Goal: Transaction & Acquisition: Obtain resource

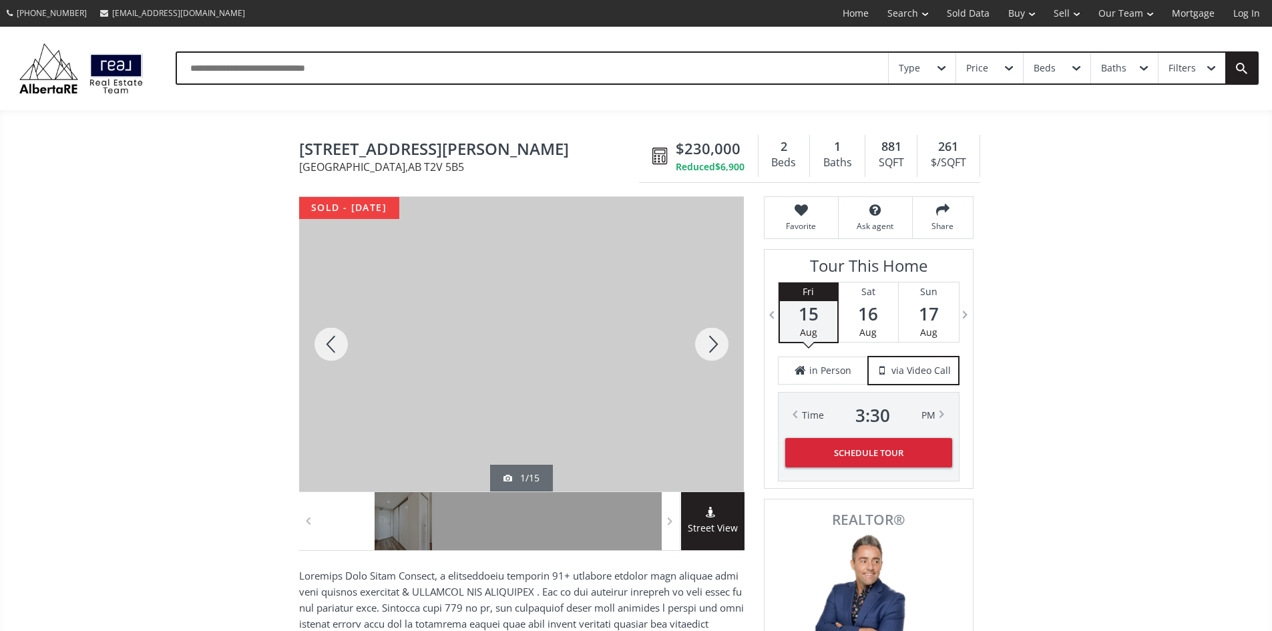
scroll to position [3664, 0]
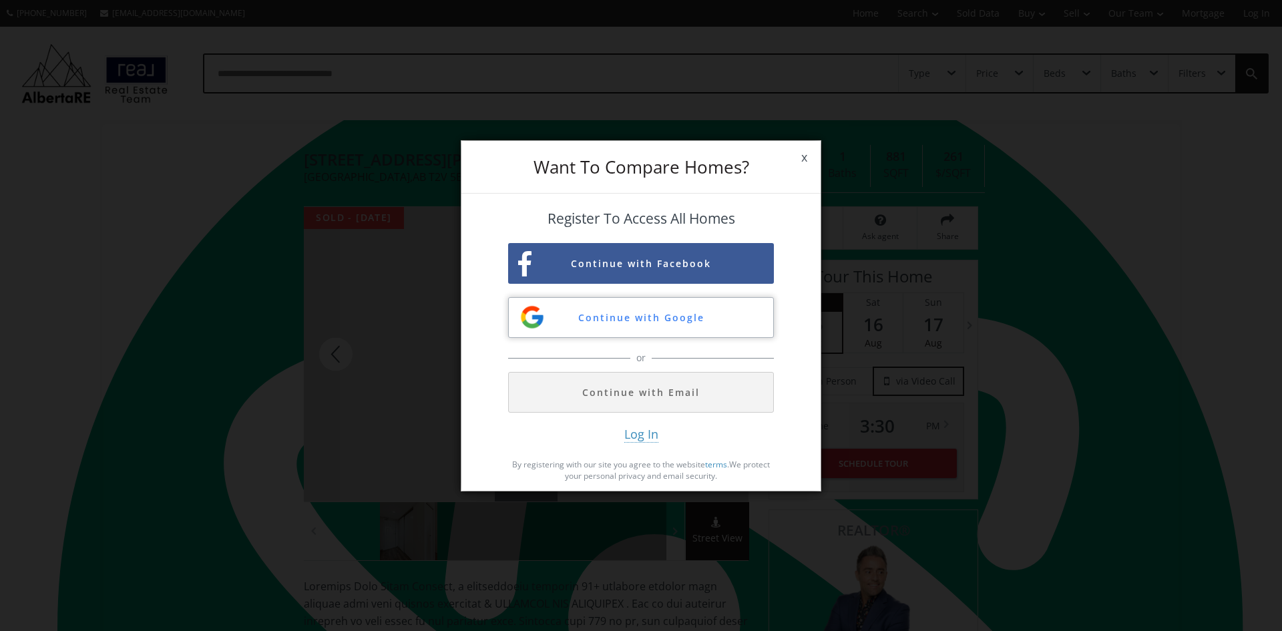
click at [601, 319] on button "Continue with Google" at bounding box center [641, 317] width 266 height 41
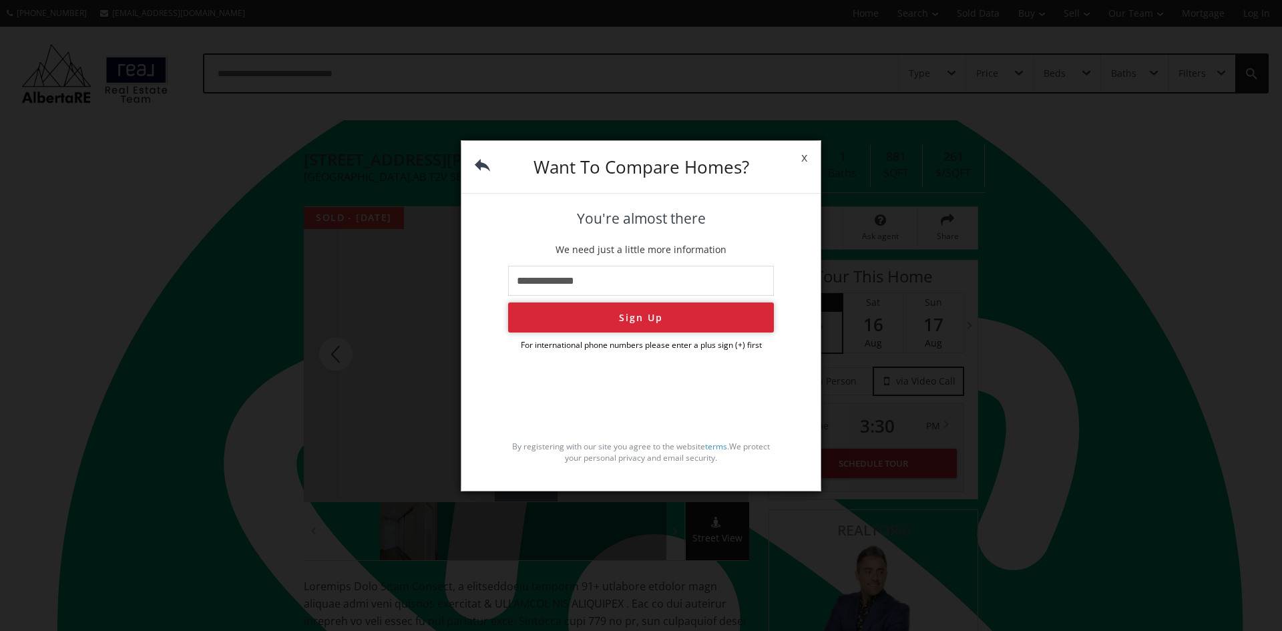
type input "**********"
click at [653, 320] on button "Sign Up" at bounding box center [641, 317] width 266 height 30
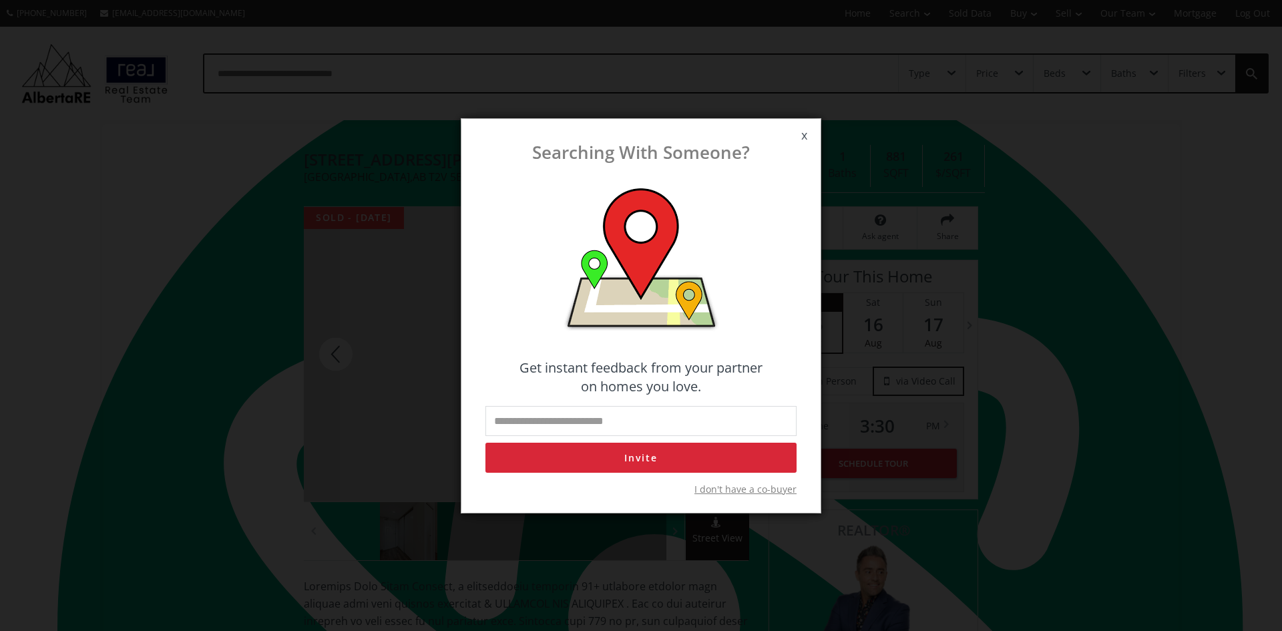
click at [806, 134] on span "x" at bounding box center [804, 135] width 33 height 37
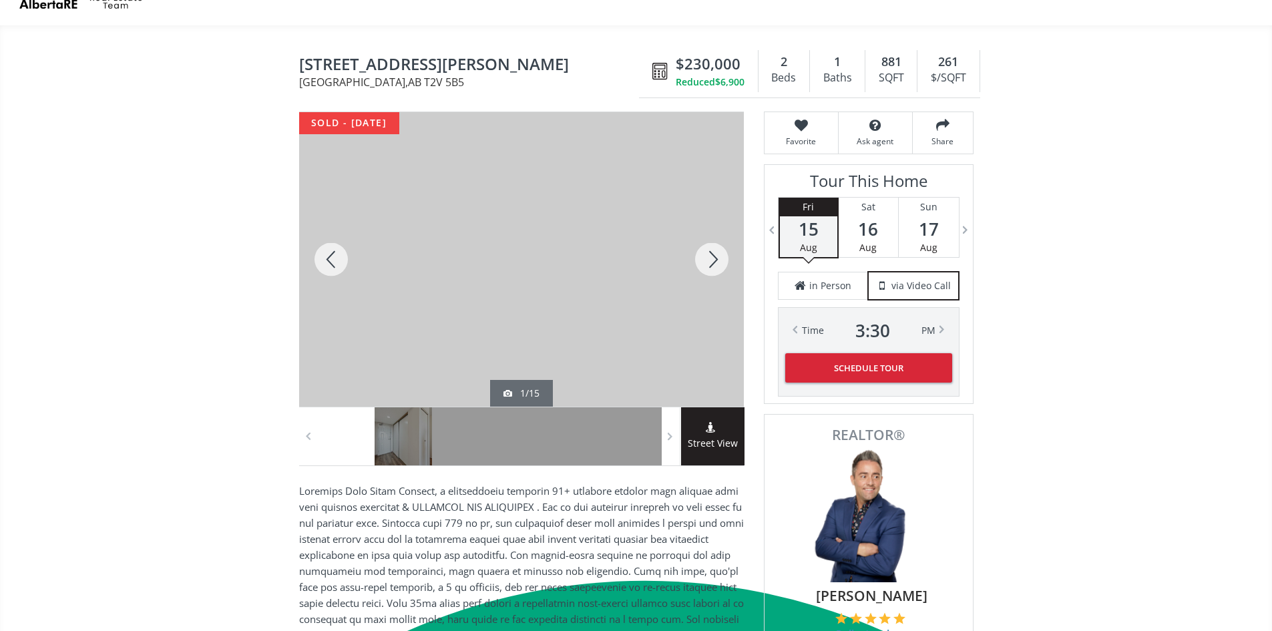
scroll to position [111, 0]
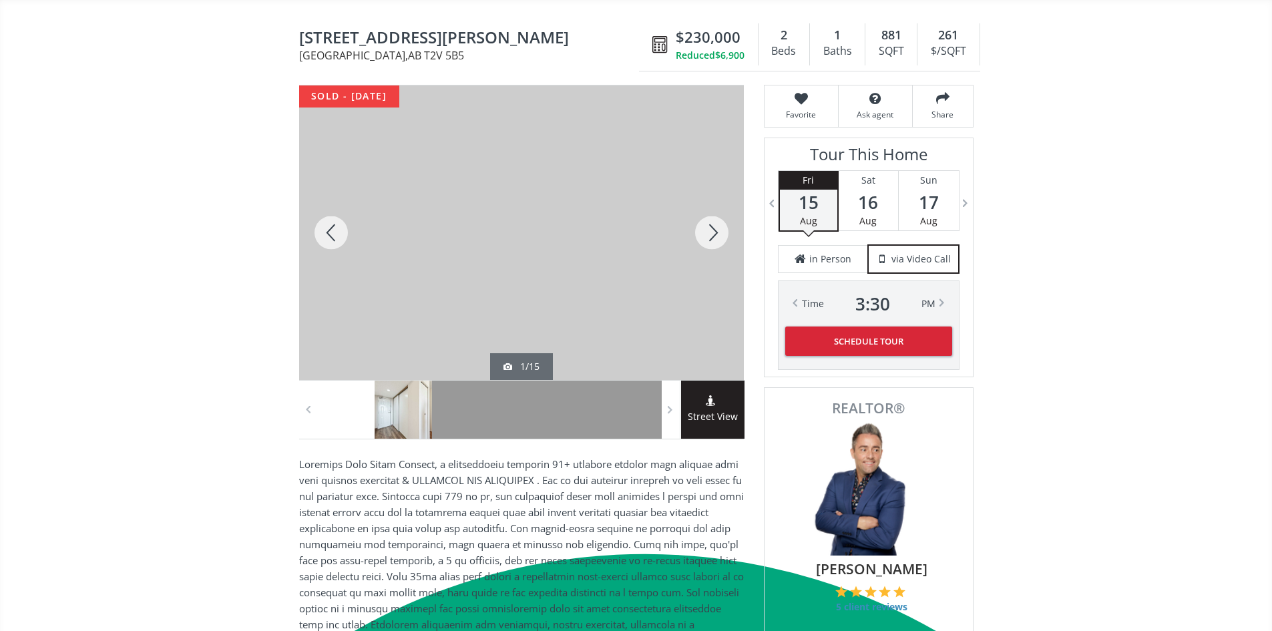
click at [415, 420] on div at bounding box center [402, 409] width 57 height 58
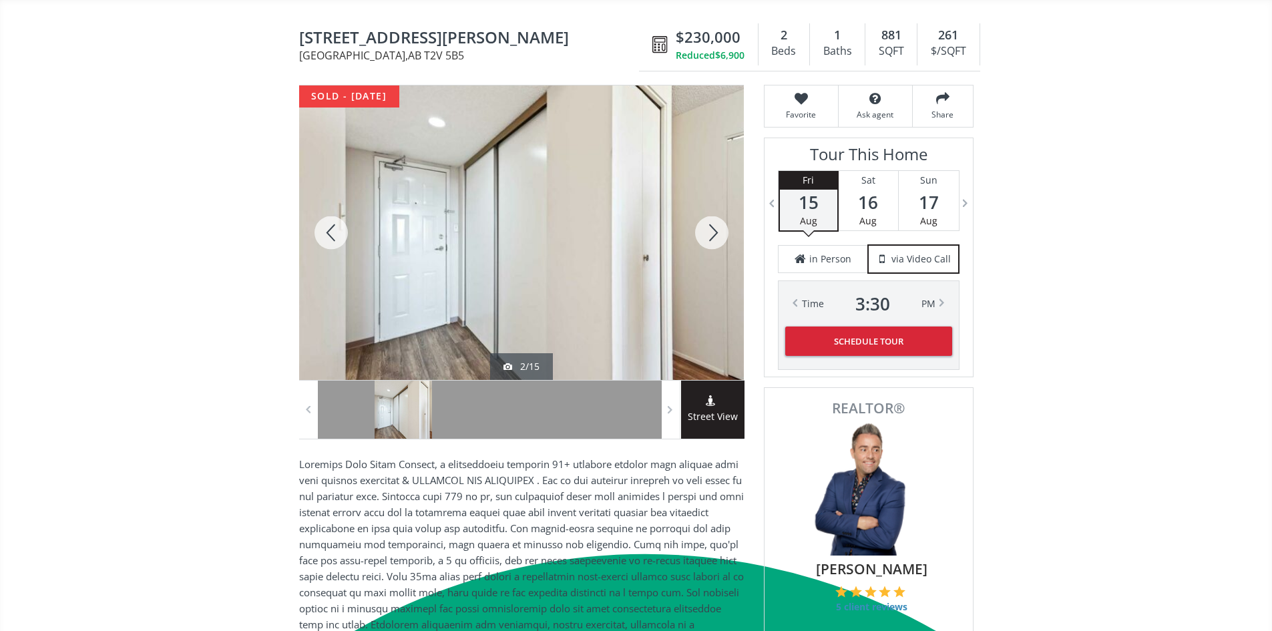
click at [724, 244] on div at bounding box center [711, 232] width 64 height 294
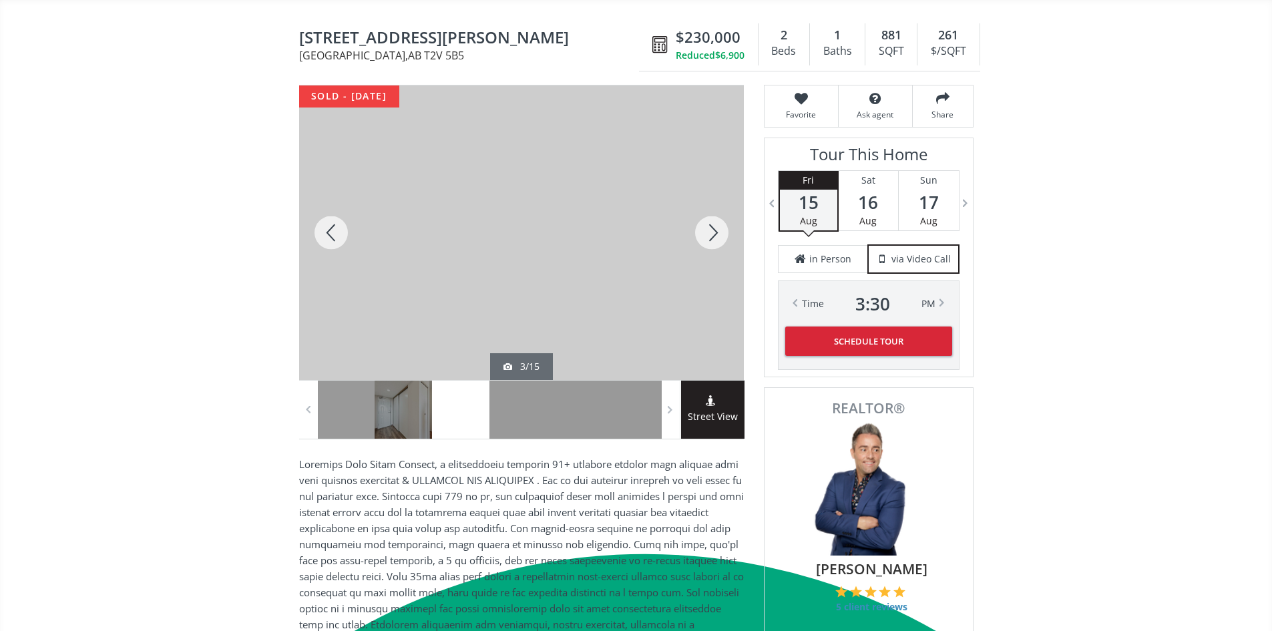
click at [722, 244] on div at bounding box center [711, 232] width 64 height 294
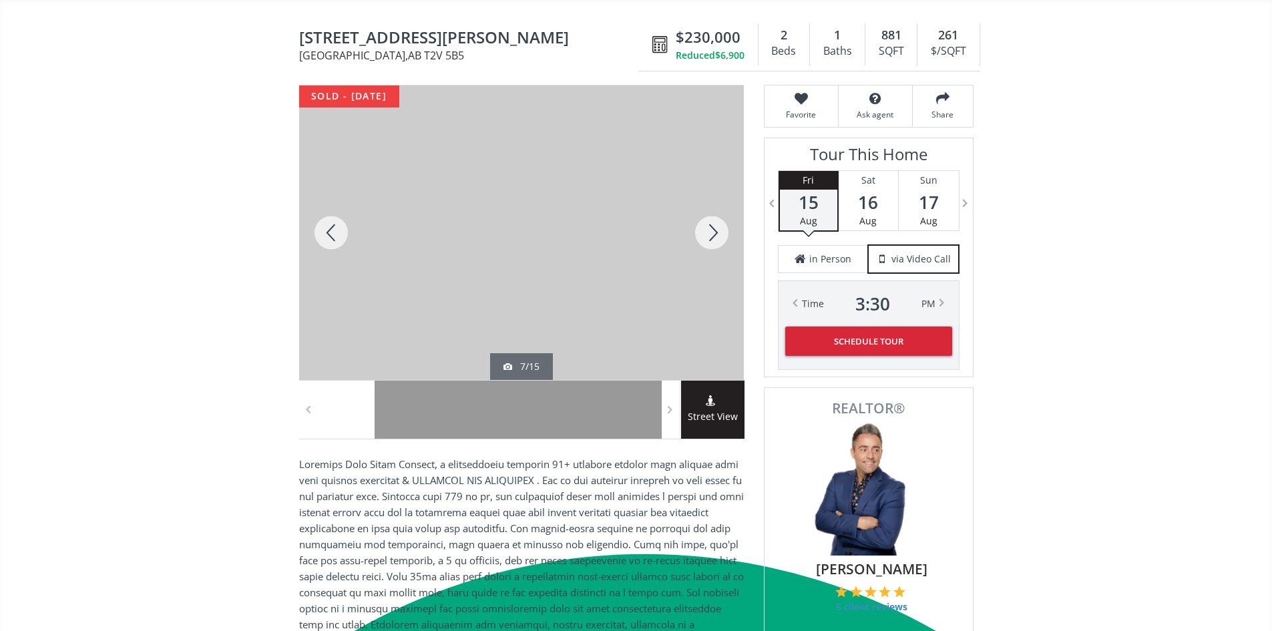
click at [722, 244] on div at bounding box center [711, 232] width 64 height 294
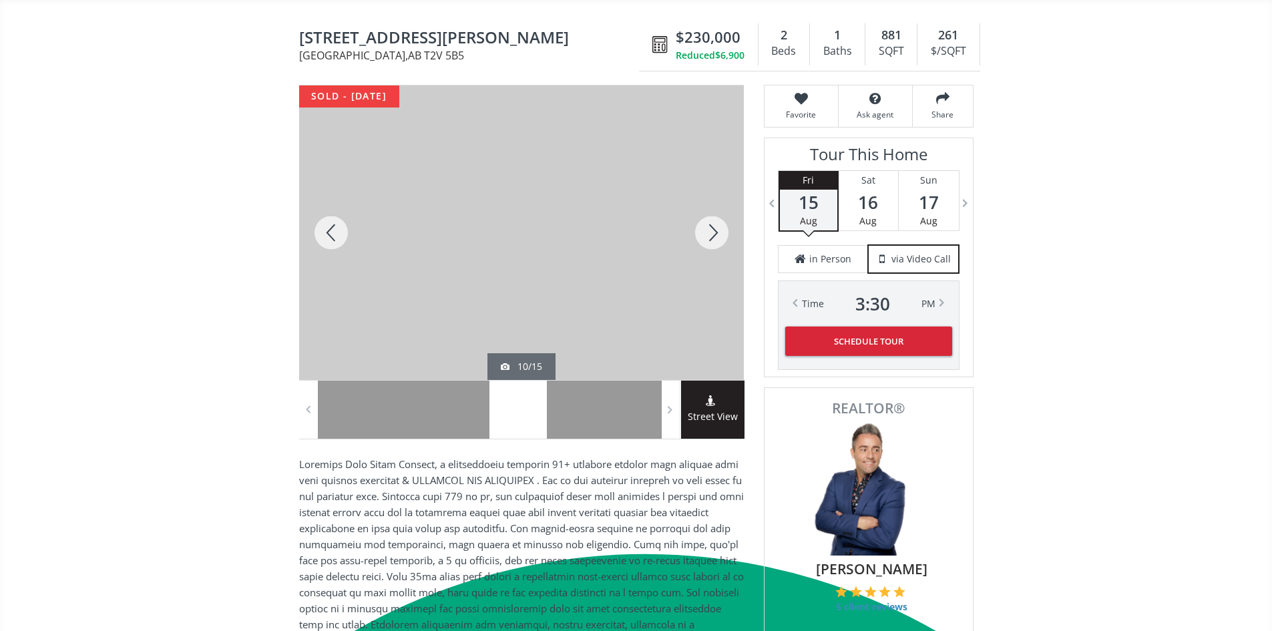
click at [722, 244] on div at bounding box center [711, 232] width 64 height 294
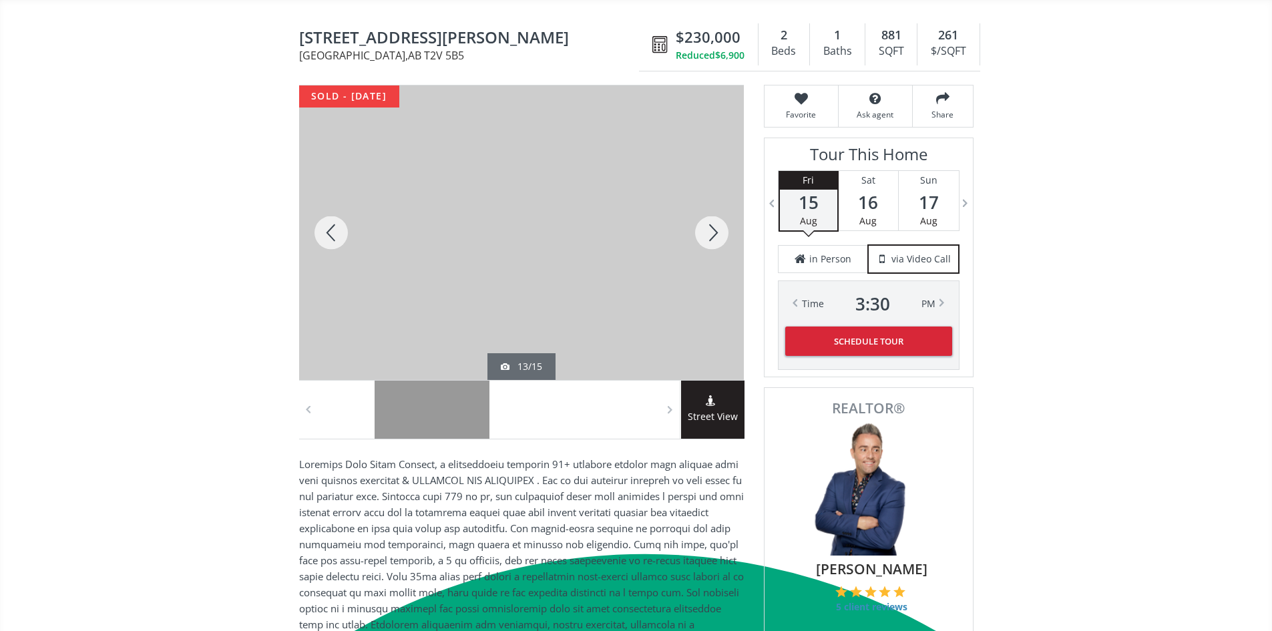
click at [722, 244] on div at bounding box center [711, 232] width 64 height 294
click at [721, 244] on div at bounding box center [711, 232] width 64 height 294
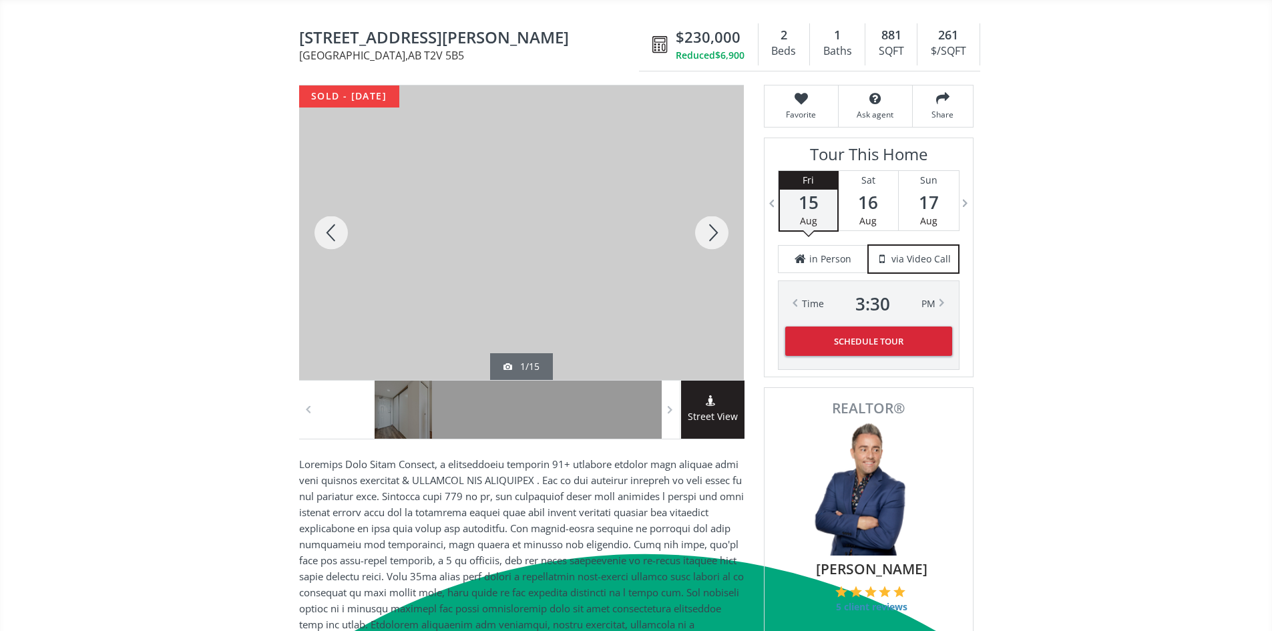
click at [721, 244] on div at bounding box center [711, 232] width 64 height 294
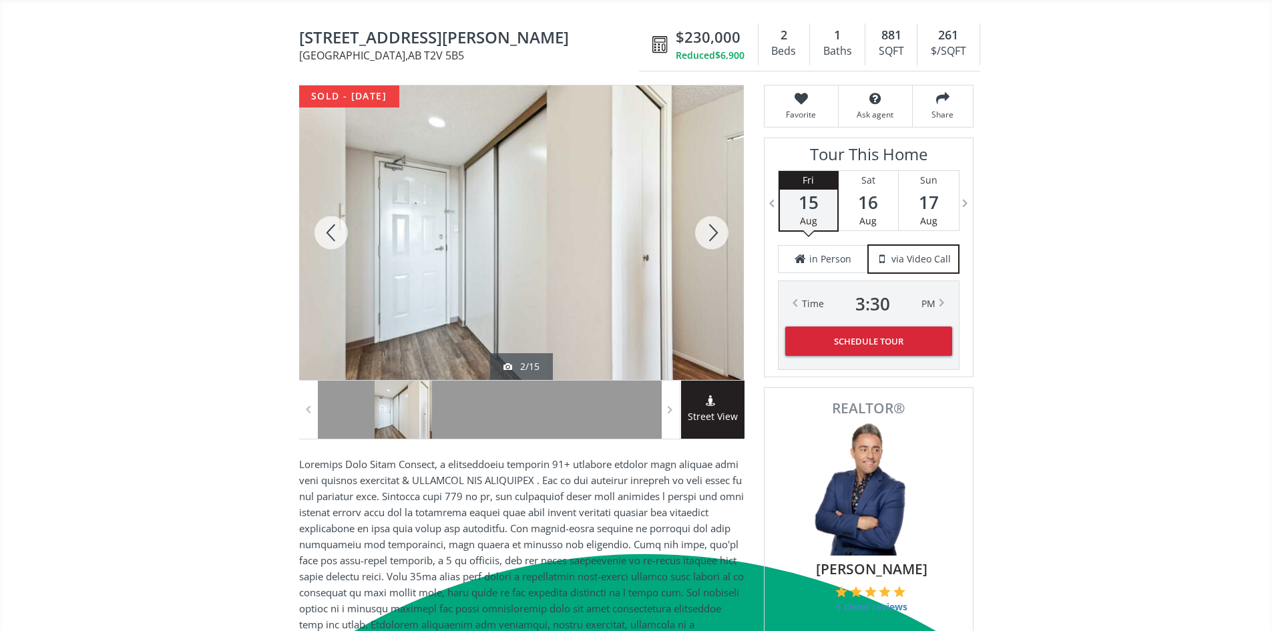
click at [721, 244] on div at bounding box center [711, 232] width 64 height 294
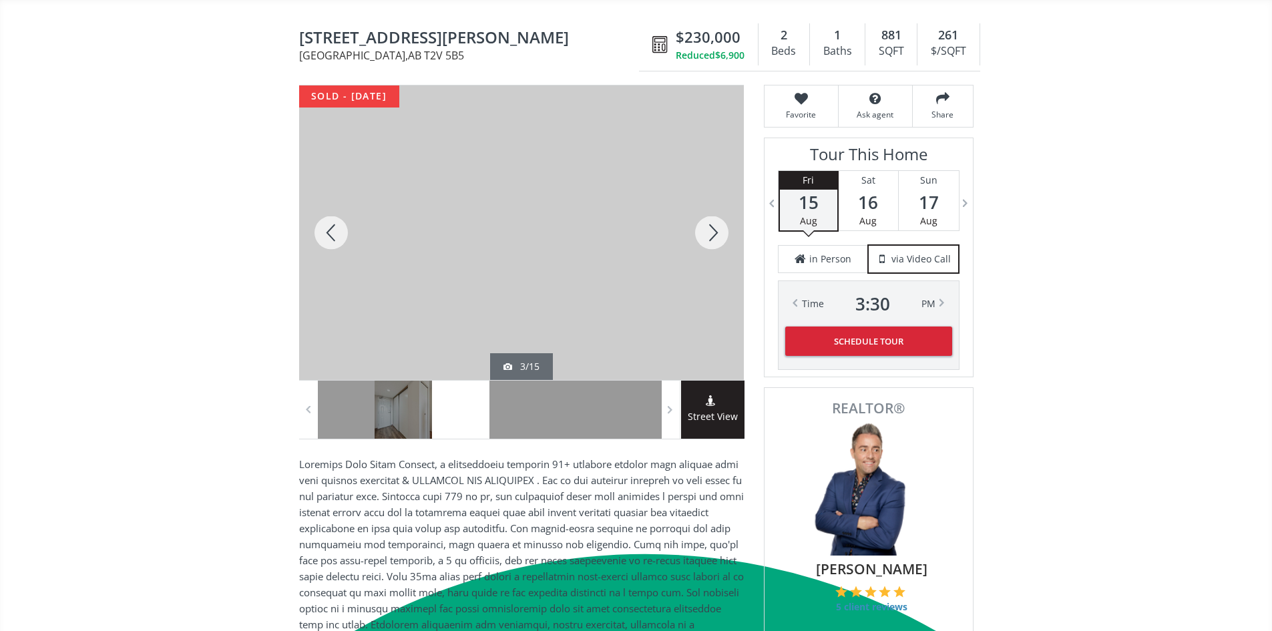
click at [721, 244] on div at bounding box center [711, 232] width 64 height 294
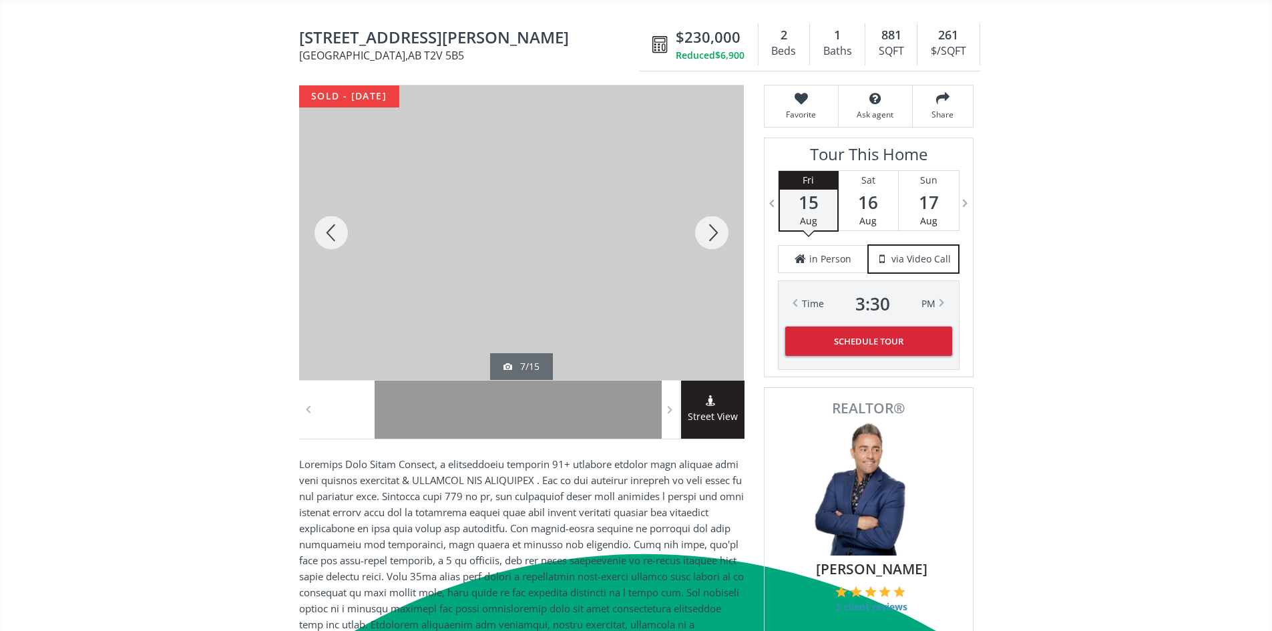
click at [721, 244] on div at bounding box center [711, 232] width 64 height 294
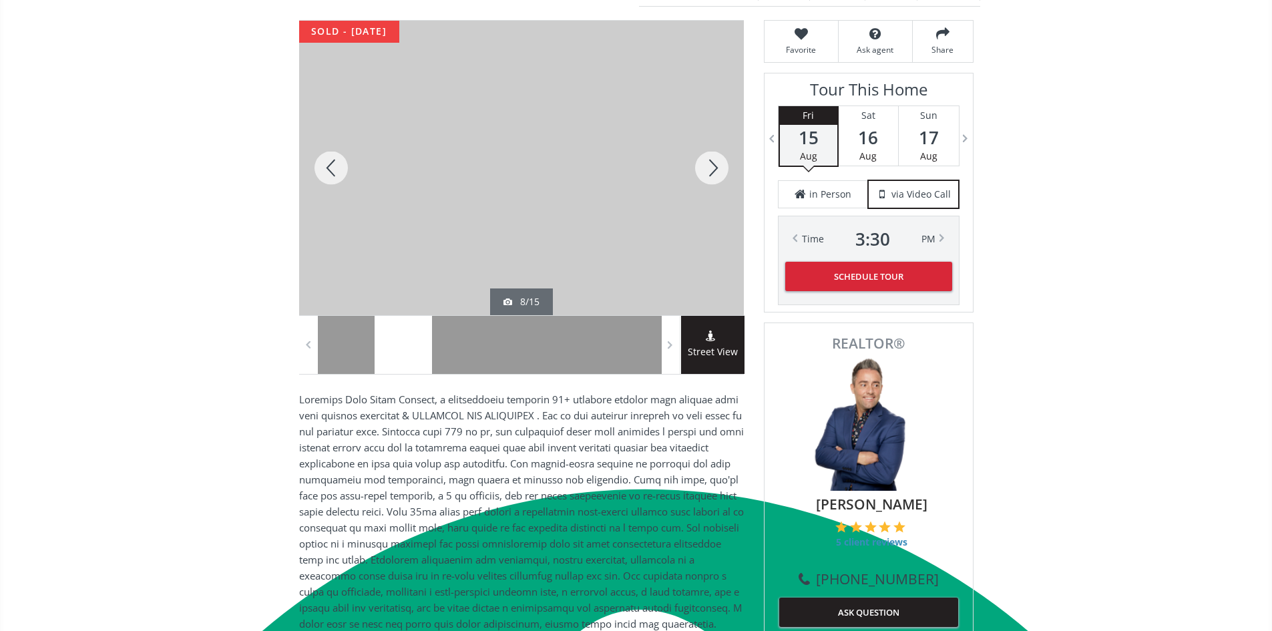
scroll to position [0, 0]
